Goal: Transaction & Acquisition: Purchase product/service

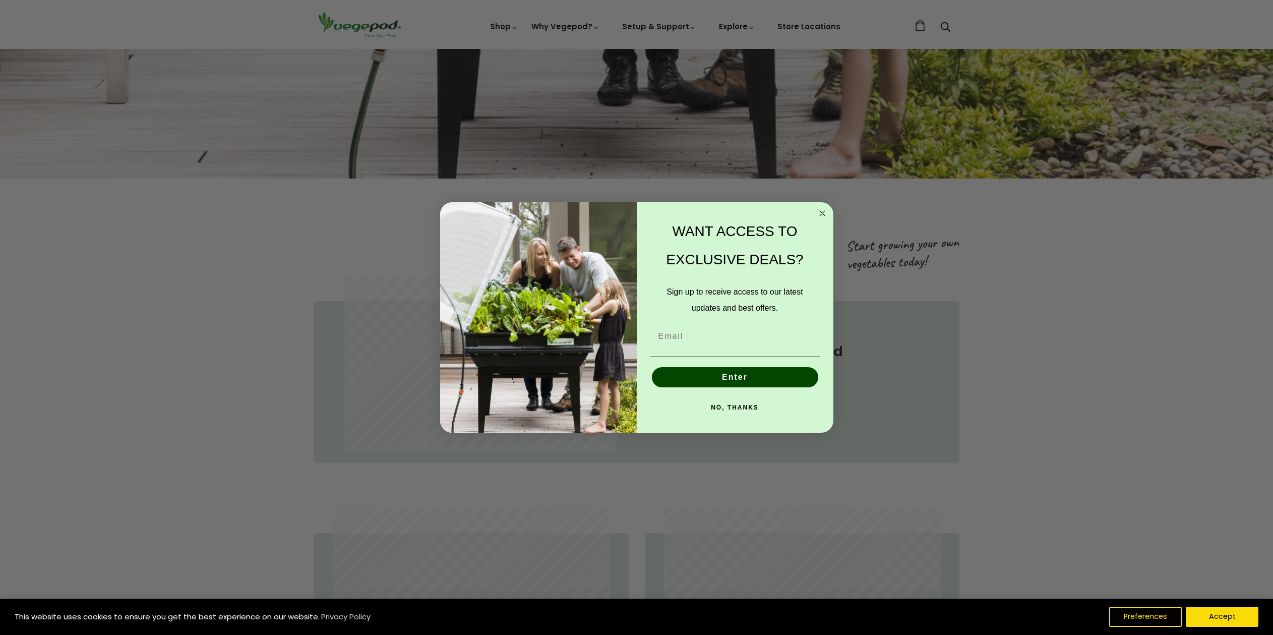
scroll to position [676, 0]
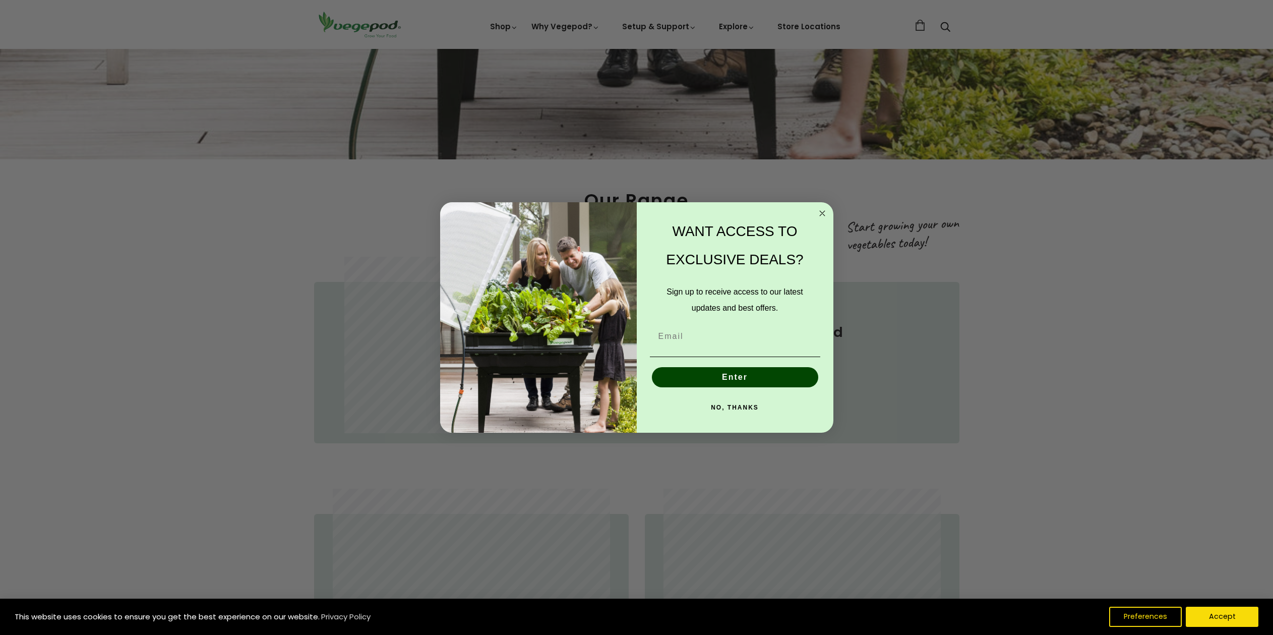
click at [822, 214] on circle "Close dialog" at bounding box center [823, 214] width 12 height 12
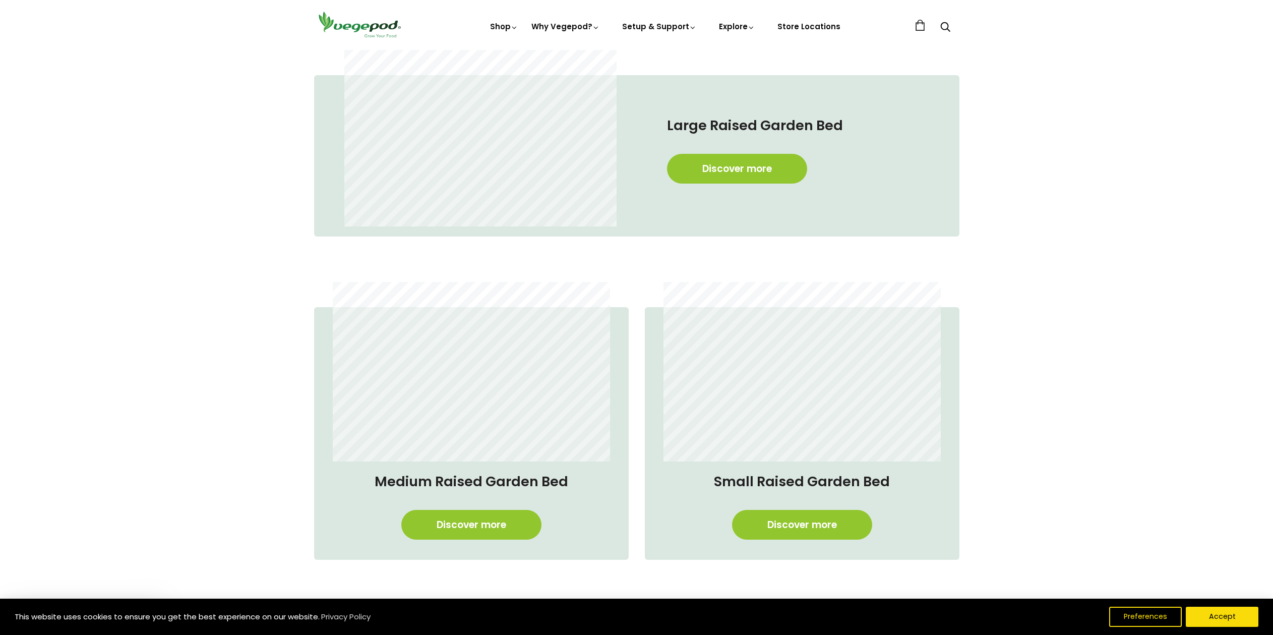
scroll to position [0, 248]
click at [747, 172] on link "Discover more" at bounding box center [737, 169] width 140 height 30
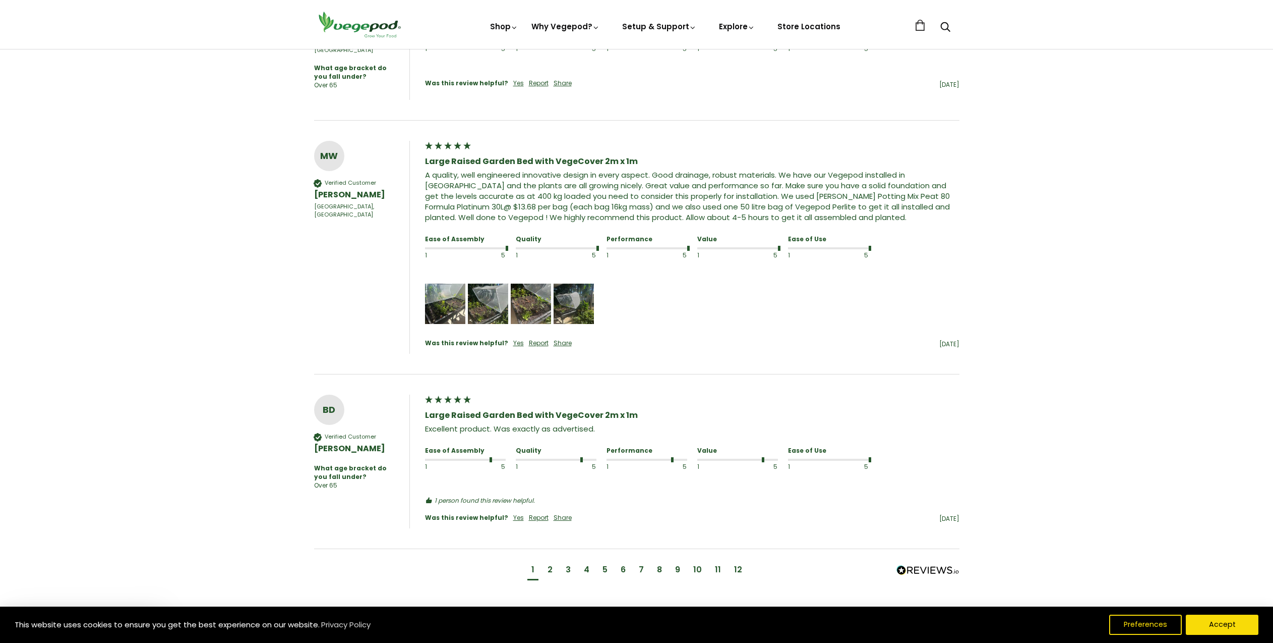
scroll to position [730, 0]
